Goal: Task Accomplishment & Management: Use online tool/utility

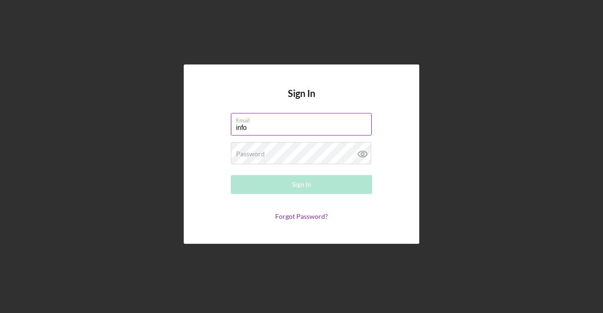
type input "[EMAIL_ADDRESS][DOMAIN_NAME]"
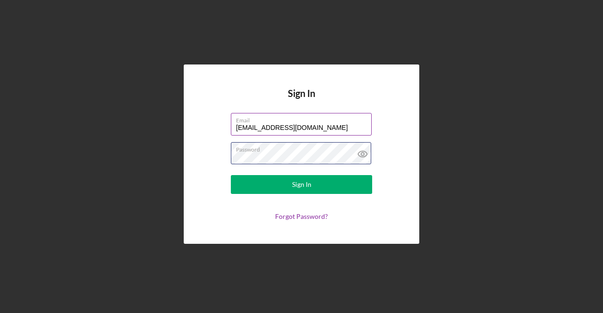
click at [231, 175] on button "Sign In" at bounding box center [301, 184] width 141 height 19
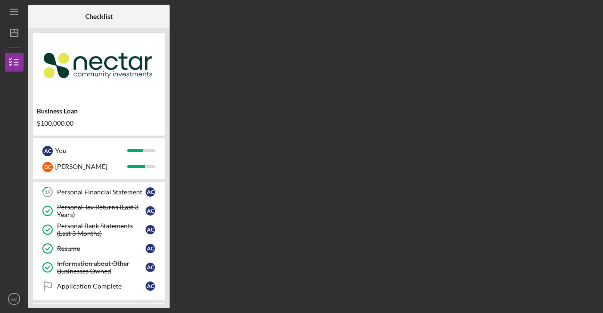
scroll to position [415, 0]
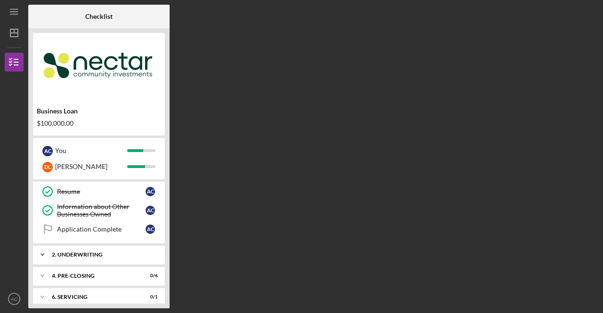
click at [111, 246] on div "Icon/Expander 2. Underwriting 0 / 1" at bounding box center [99, 255] width 132 height 19
click at [319, 185] on div "Checklist Business Loan $100,000.00 A C You D C [PERSON_NAME] Icon/Expander 1. …" at bounding box center [313, 157] width 570 height 304
